Goal: Transaction & Acquisition: Purchase product/service

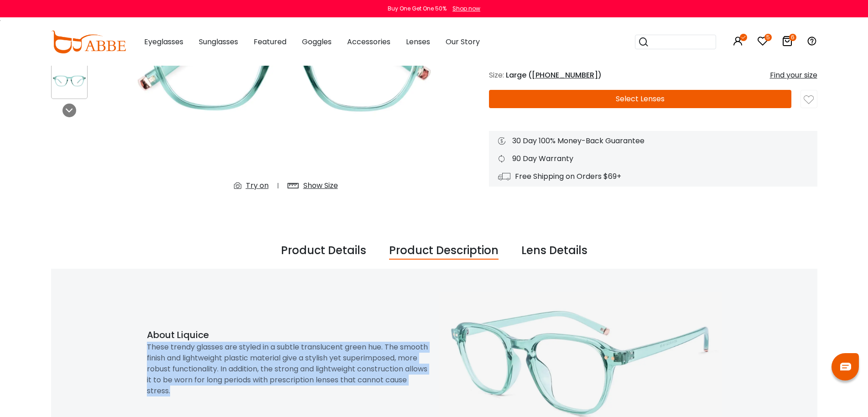
drag, startPoint x: 0, startPoint y: 0, endPoint x: 297, endPoint y: 352, distance: 461.0
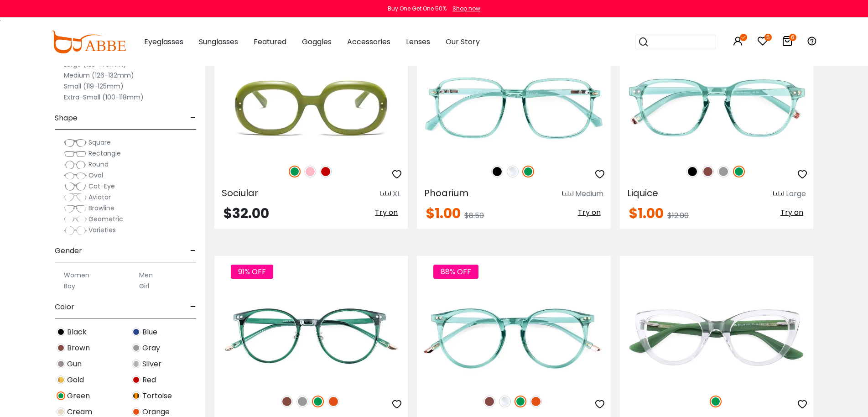
drag, startPoint x: 0, startPoint y: 0, endPoint x: 76, endPoint y: 381, distance: 388.5
click at [76, 381] on span "Gold" at bounding box center [75, 380] width 17 height 11
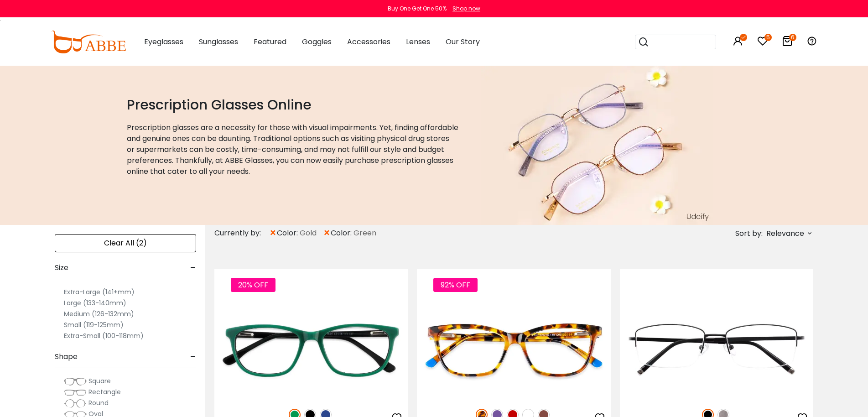
click at [328, 234] on span "×" at bounding box center [327, 233] width 8 height 16
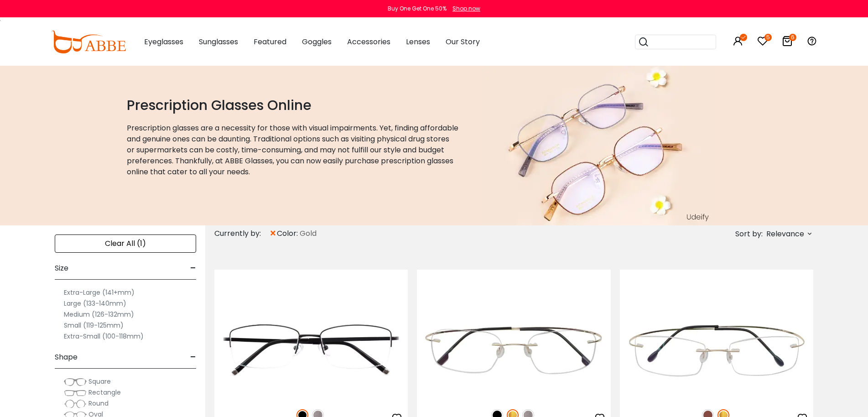
click at [91, 403] on span "Round" at bounding box center [99, 403] width 20 height 9
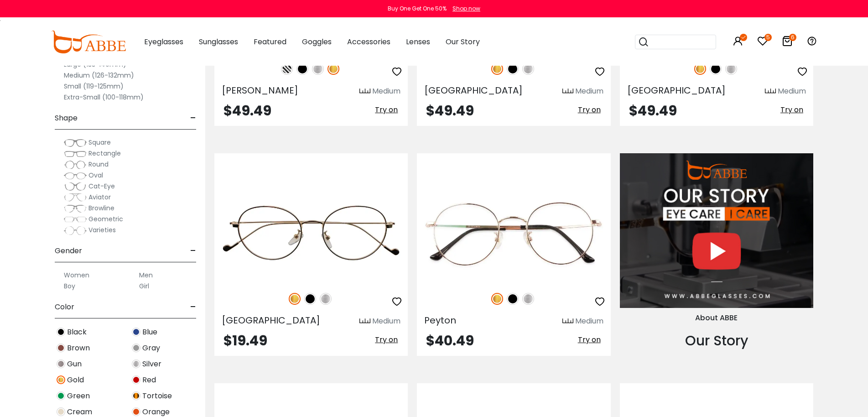
scroll to position [1095, 0]
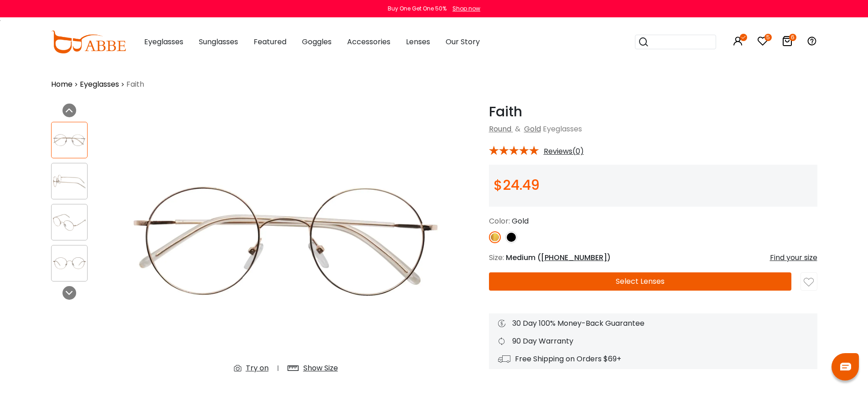
click at [68, 173] on img at bounding box center [70, 181] width 36 height 18
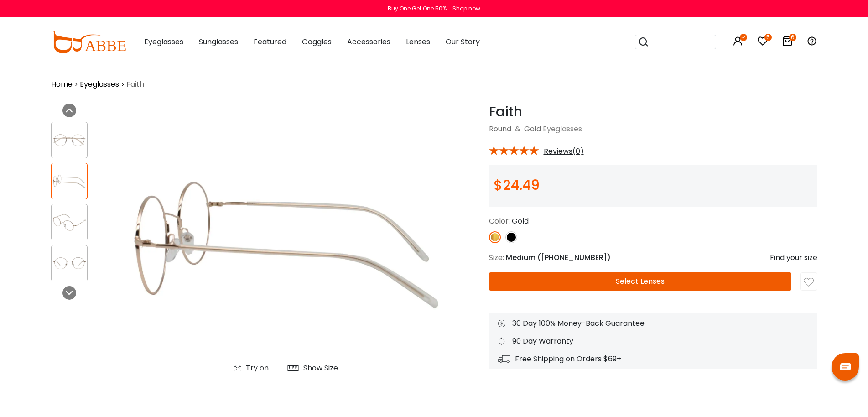
click at [71, 233] on div at bounding box center [69, 222] width 36 height 36
click at [70, 145] on img at bounding box center [70, 140] width 36 height 18
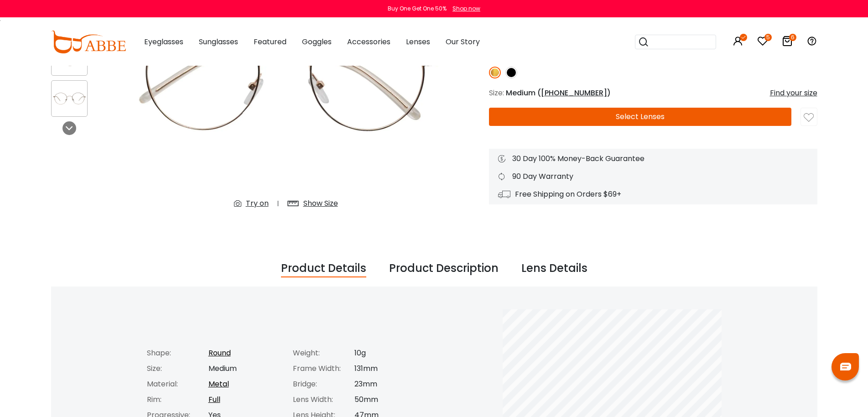
scroll to position [182, 0]
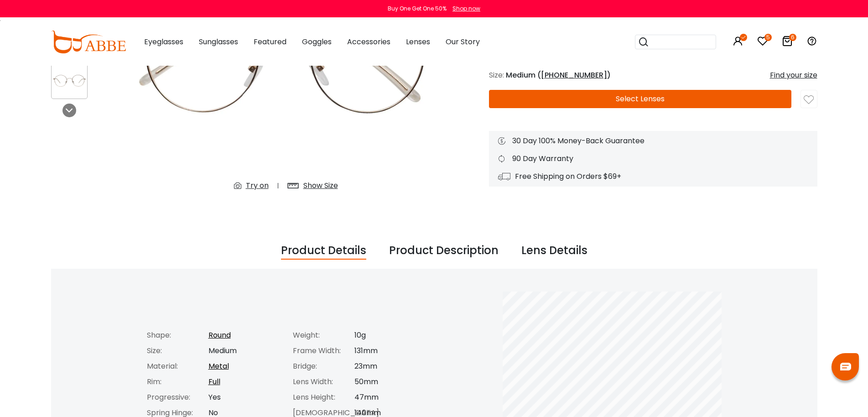
drag, startPoint x: 441, startPoint y: 258, endPoint x: 452, endPoint y: 265, distance: 12.9
click at [441, 258] on div "Product Description" at bounding box center [443, 250] width 109 height 17
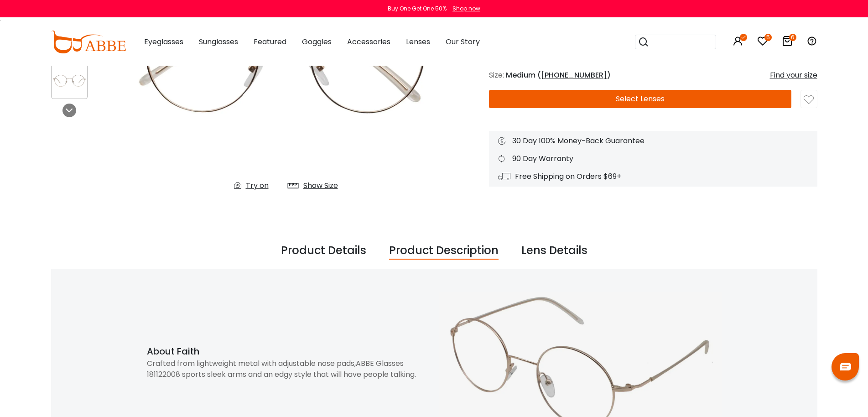
click at [307, 366] on div "Crafted from lightweight metal with adjustable nose pads,ABBE Glasses 181122008…" at bounding box center [288, 369] width 283 height 22
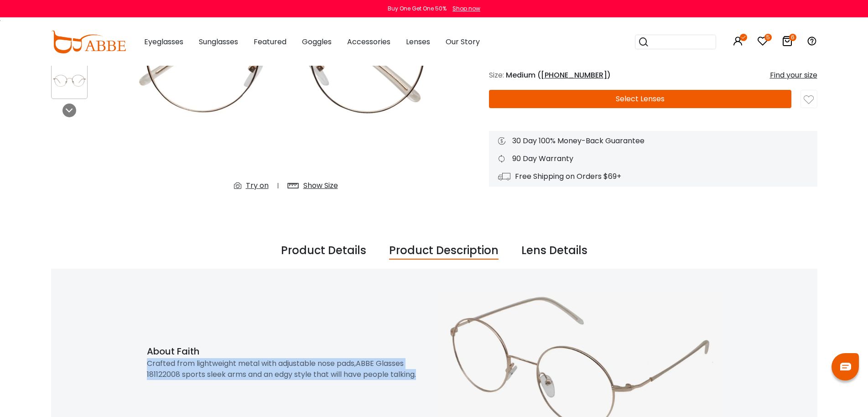
click at [307, 366] on div "Crafted from lightweight metal with adjustable nose pads,ABBE Glasses 181122008…" at bounding box center [288, 369] width 283 height 22
copy div "Crafted from lightweight metal with adjustable nose pads,ABBE Glasses 181122008…"
